Goal: Find specific fact: Find specific fact

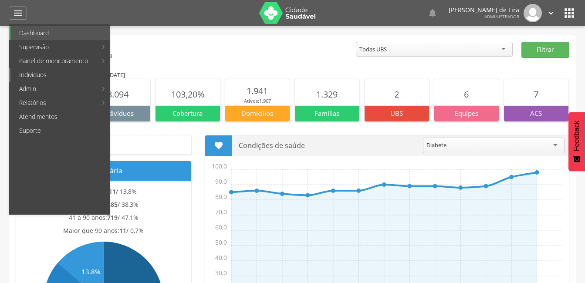
click at [43, 70] on link "Indivíduos" at bounding box center [59, 75] width 99 height 14
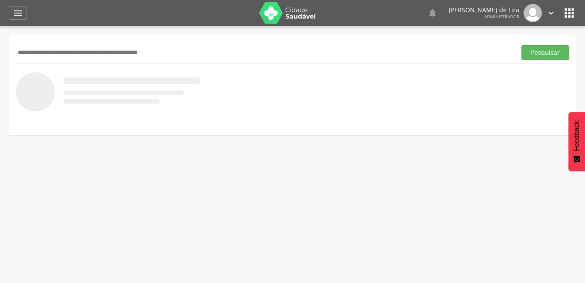
click at [40, 54] on input "text" at bounding box center [264, 52] width 497 height 15
click at [530, 51] on button "Pesquisar" at bounding box center [545, 52] width 48 height 15
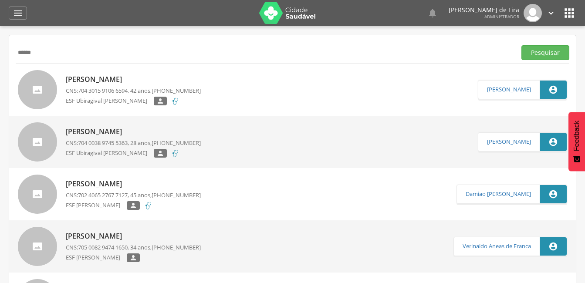
click at [47, 50] on input "*****" at bounding box center [264, 52] width 497 height 15
type input "*"
type input "**********"
click at [537, 50] on button "Pesquisar" at bounding box center [545, 52] width 48 height 15
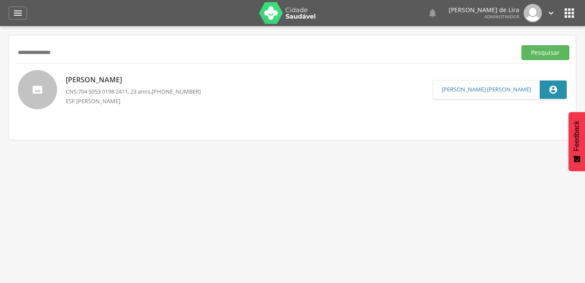
click at [120, 78] on p "[PERSON_NAME]" at bounding box center [133, 80] width 135 height 10
type input "**********"
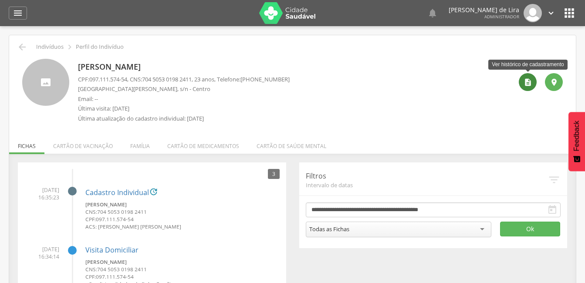
click at [535, 79] on div "" at bounding box center [528, 82] width 18 height 18
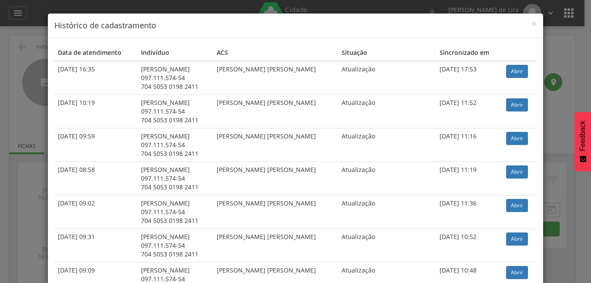
click at [547, 55] on div "× Histórico de cadastramento Data de atendimento Indivíduo ACS Situação Sincron…" at bounding box center [295, 141] width 591 height 283
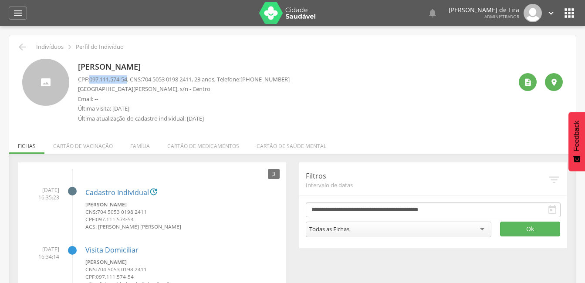
drag, startPoint x: 130, startPoint y: 78, endPoint x: 89, endPoint y: 78, distance: 40.9
click at [89, 78] on p "CPF: 097.111.574-54 , CNS: [PHONE_NUMBER] , 23 anos, Telefone: [PHONE_NUMBER]" at bounding box center [184, 79] width 212 height 8
copy p "097.111.574-54"
drag, startPoint x: 213, startPoint y: 64, endPoint x: 78, endPoint y: 64, distance: 135.0
click at [78, 64] on p "[PERSON_NAME]" at bounding box center [184, 66] width 212 height 11
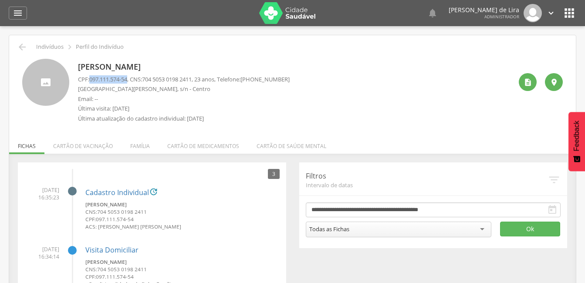
copy p "[PERSON_NAME]"
click at [525, 79] on icon "" at bounding box center [527, 82] width 9 height 9
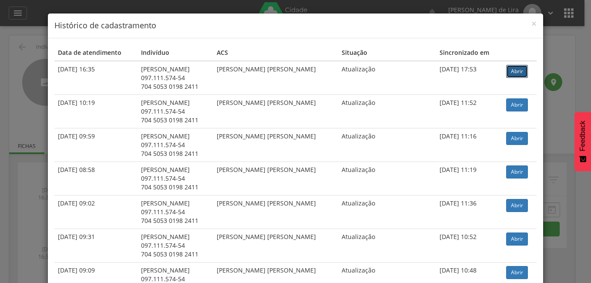
click at [510, 71] on link "Abrir" at bounding box center [517, 71] width 22 height 13
click at [533, 23] on span "×" at bounding box center [534, 23] width 5 height 12
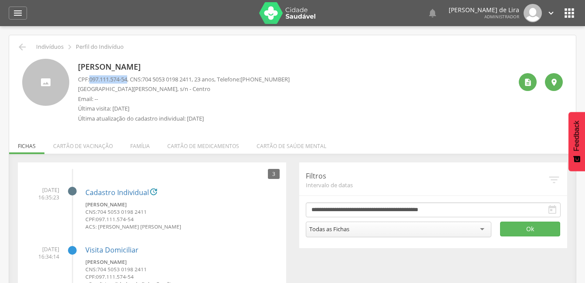
drag, startPoint x: 131, startPoint y: 77, endPoint x: 89, endPoint y: 77, distance: 42.2
click at [89, 77] on p "CPF: 097.111.574-54 , CNS: [PHONE_NUMBER] , 23 anos, Telefone: [PHONE_NUMBER]" at bounding box center [184, 79] width 212 height 8
copy p "097.111.574-54"
drag, startPoint x: 199, startPoint y: 77, endPoint x: 147, endPoint y: 78, distance: 52.7
click at [147, 78] on p "CPF: 097.111.574-54 , CNS: [PHONE_NUMBER] , 23 anos, Telefone: [PHONE_NUMBER]" at bounding box center [184, 79] width 212 height 8
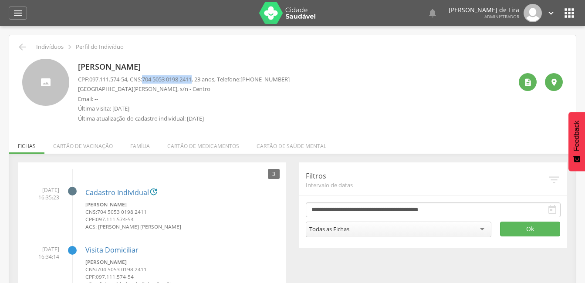
copy p "704 5053 0198 2411"
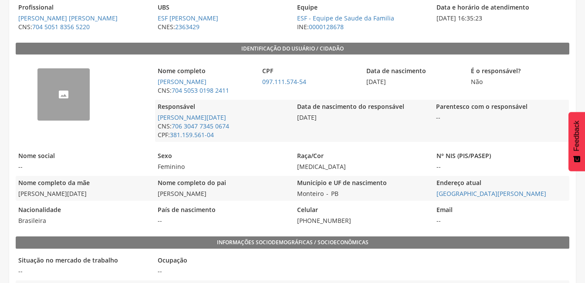
scroll to position [174, 0]
